Goal: Check status

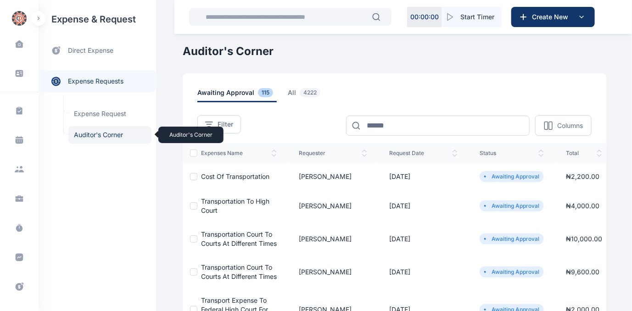
click at [88, 133] on span "Auditor's Corner Auditor's Corner" at bounding box center [109, 134] width 83 height 17
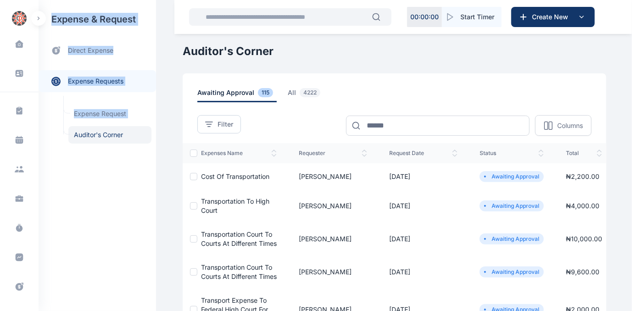
drag, startPoint x: 39, startPoint y: 174, endPoint x: 37, endPoint y: 218, distance: 44.1
click at [37, 218] on div "Dashboard dashboard Conflict-Check conflict-check Task Management task manageme…" at bounding box center [78, 155] width 156 height 311
drag, startPoint x: 37, startPoint y: 218, endPoint x: 71, endPoint y: 210, distance: 35.0
click at [71, 210] on div "expense & request direct expense expense requests expense requests Expense Requ…" at bounding box center [98, 155] width 118 height 311
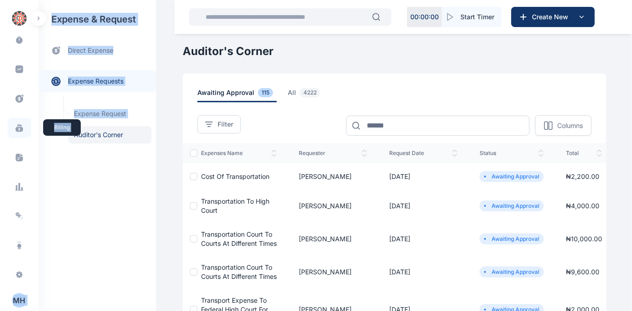
click at [16, 127] on icon at bounding box center [19, 128] width 9 height 9
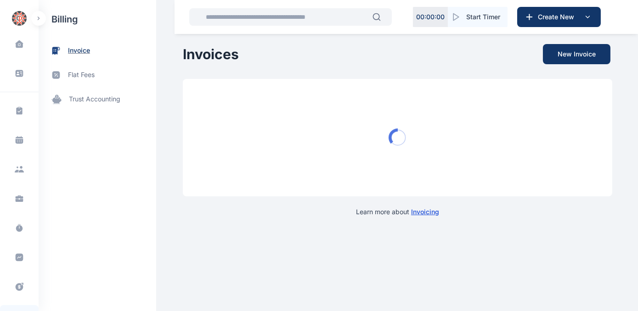
click at [79, 49] on span "invoice" at bounding box center [79, 51] width 22 height 10
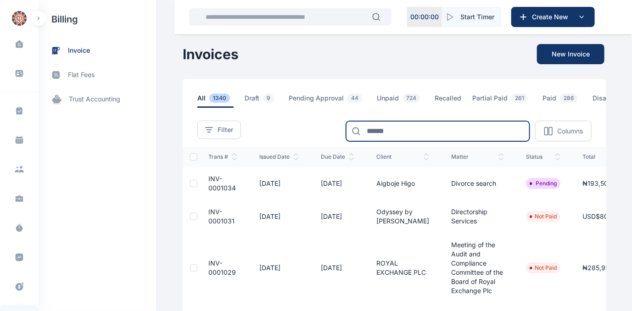
click at [396, 132] on input at bounding box center [438, 131] width 184 height 20
type input "*******"
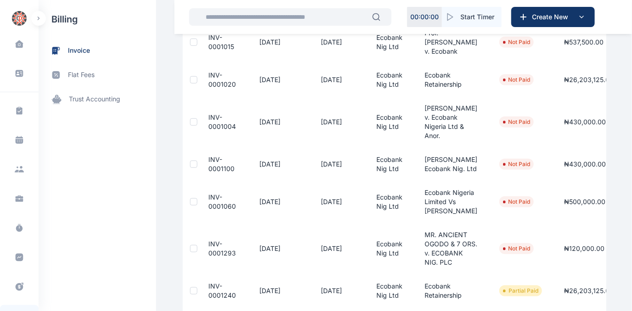
scroll to position [167, 0]
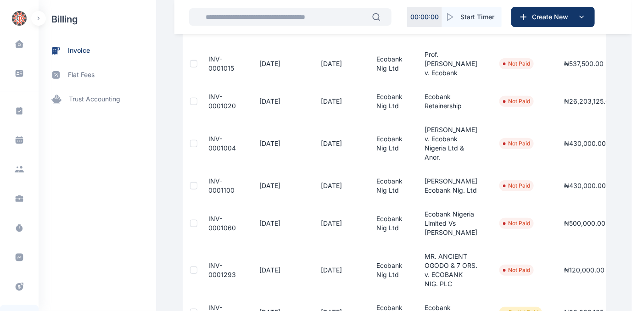
click at [213, 110] on span "INV-0001020" at bounding box center [223, 101] width 28 height 17
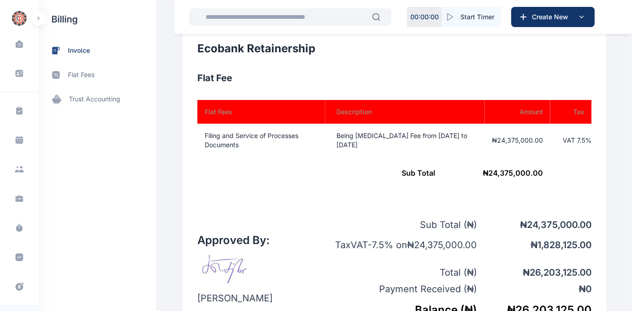
scroll to position [292, 0]
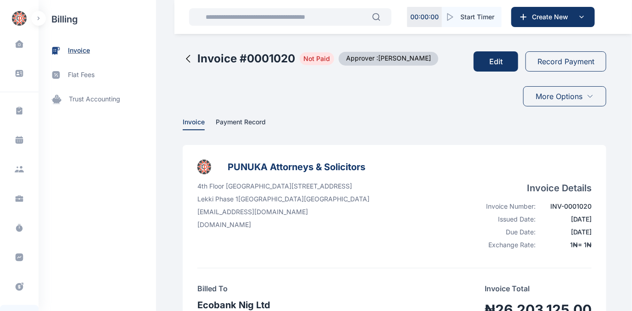
click at [80, 50] on span "invoice" at bounding box center [79, 51] width 22 height 10
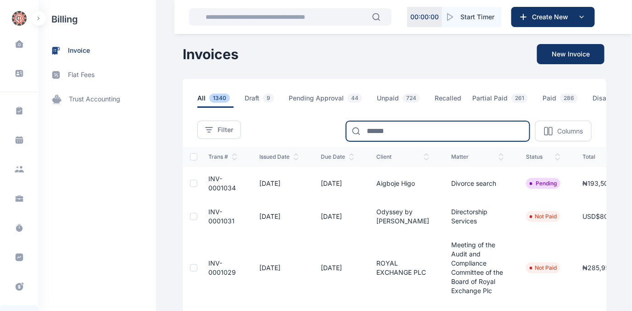
click at [392, 125] on input at bounding box center [438, 131] width 184 height 20
type input "*******"
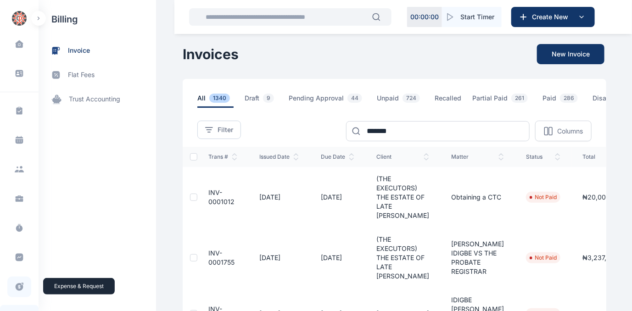
click at [17, 287] on icon at bounding box center [19, 287] width 9 height 10
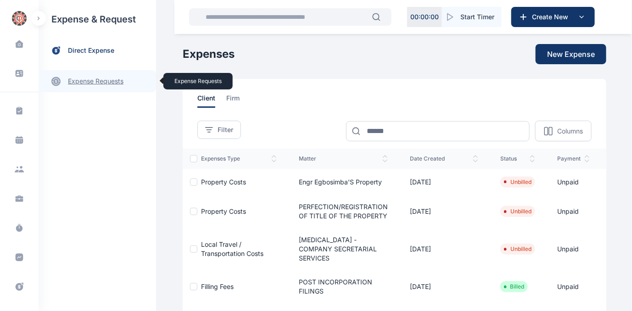
click at [101, 78] on link "expense requests expense requests" at bounding box center [98, 81] width 118 height 22
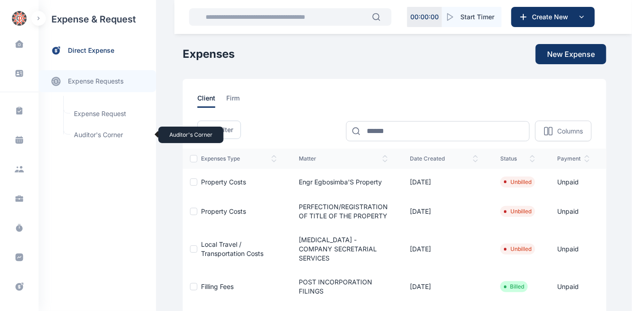
click at [85, 134] on span "Auditor's Corner Auditor's Corner" at bounding box center [109, 134] width 83 height 17
